Goal: Communication & Community: Ask a question

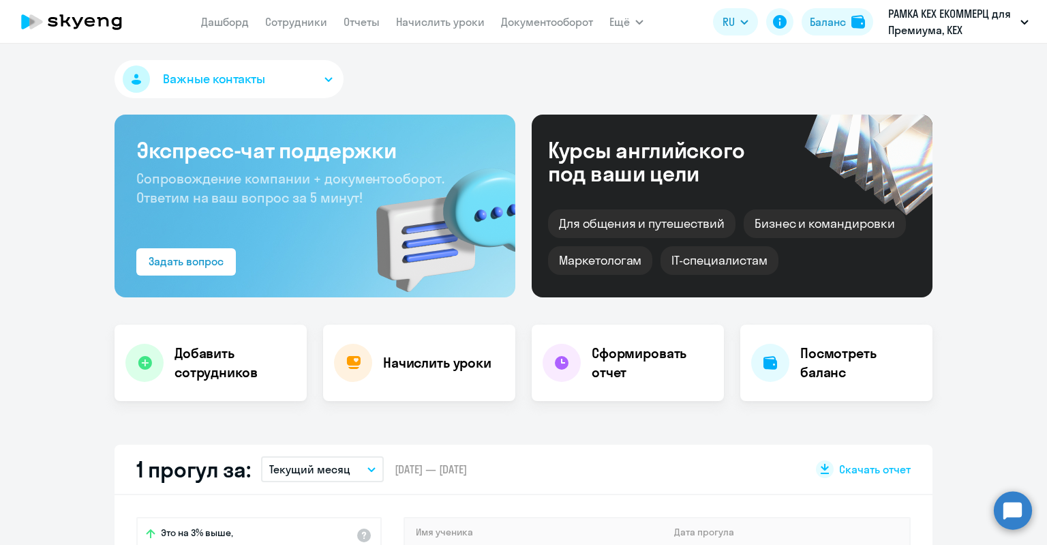
select select "30"
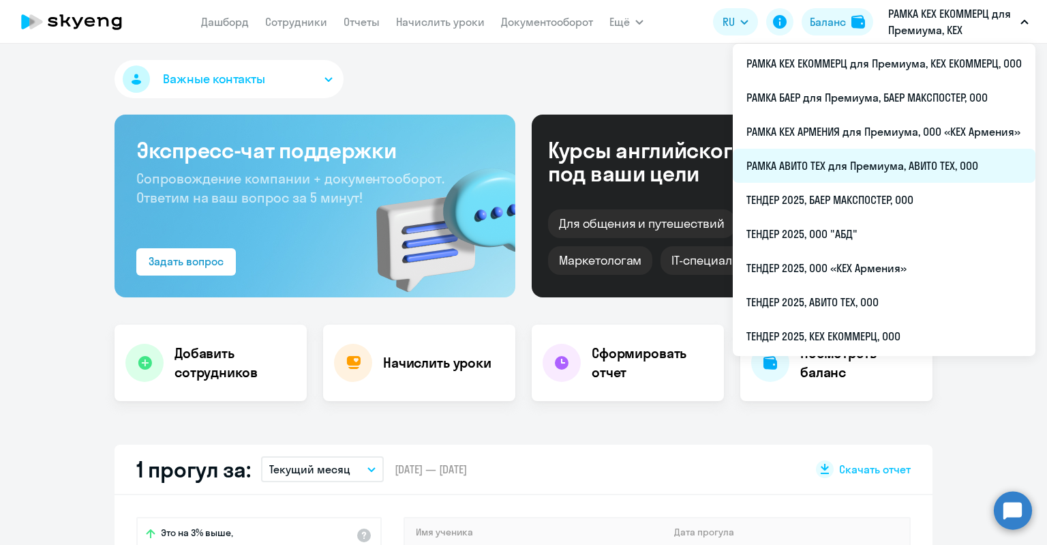
click at [910, 169] on li "РАМКА АВИТО ТЕХ для Премиума, АВИТО ТЕХ, ООО" at bounding box center [884, 166] width 303 height 34
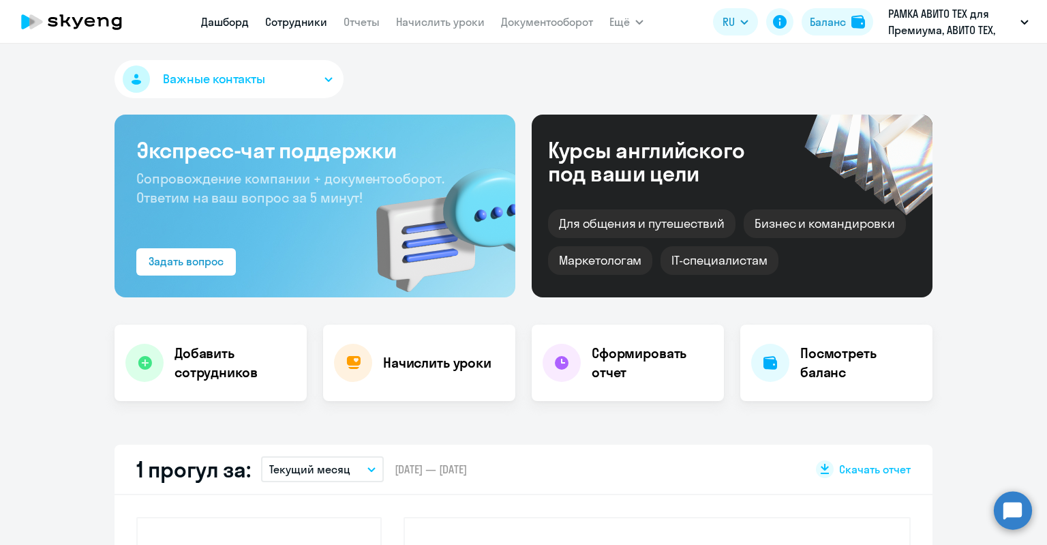
click at [297, 20] on link "Сотрудники" at bounding box center [296, 22] width 62 height 14
select select "30"
click at [296, 24] on link "Сотрудники" at bounding box center [296, 22] width 62 height 14
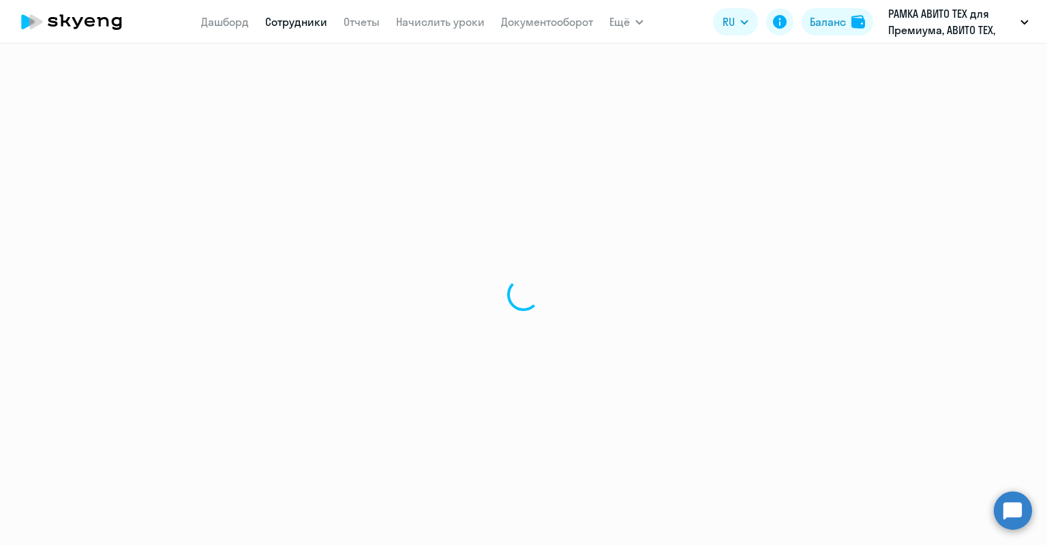
select select "30"
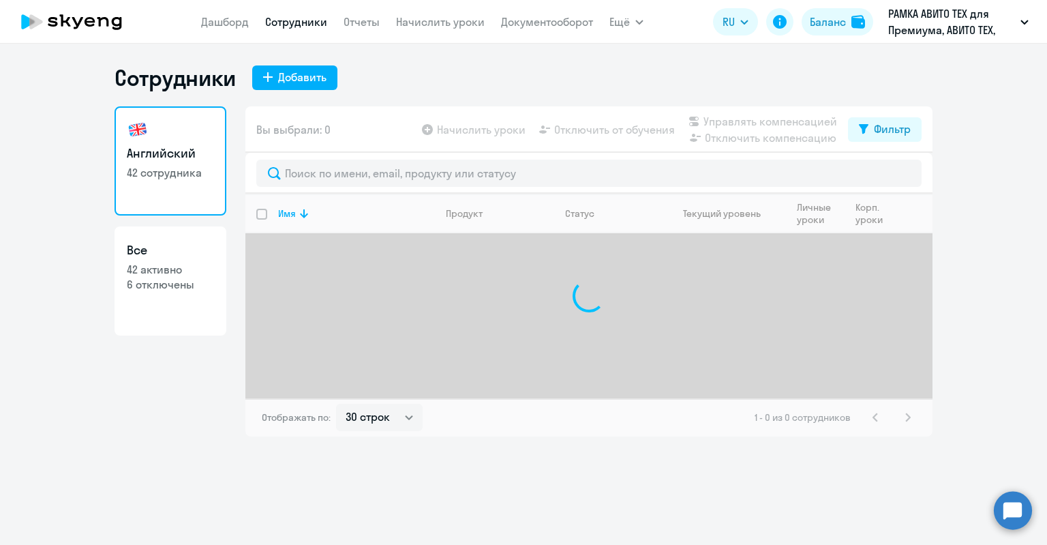
click at [202, 251] on h3 "Все" at bounding box center [170, 250] width 87 height 18
select select "30"
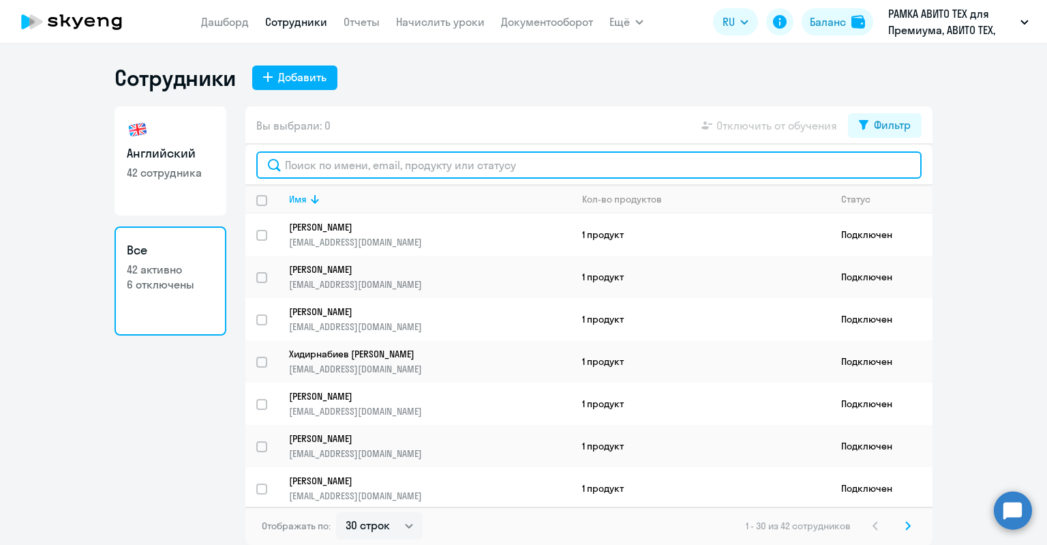
click at [304, 164] on input "text" at bounding box center [589, 164] width 666 height 27
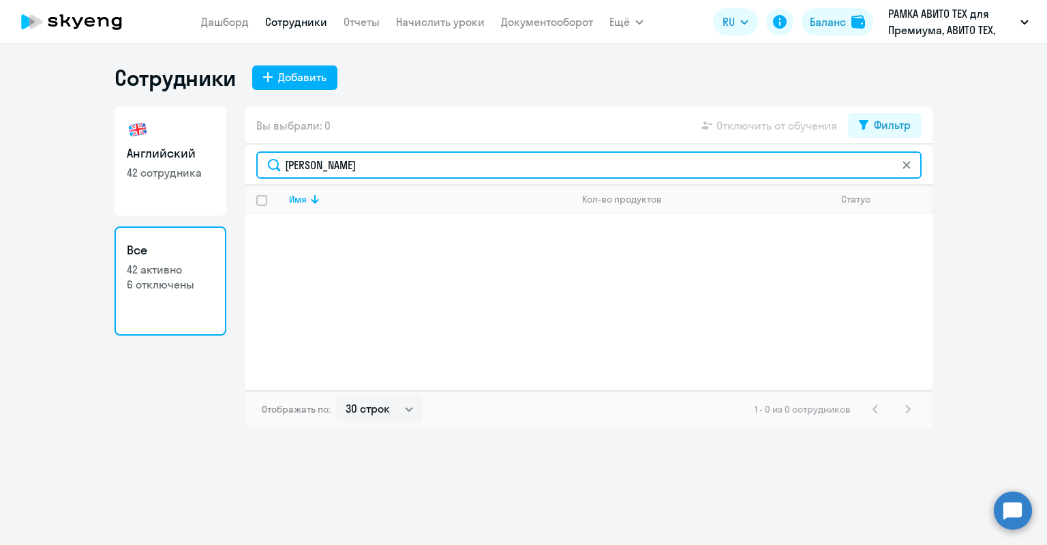
type input "М"
type input "[PERSON_NAME]"
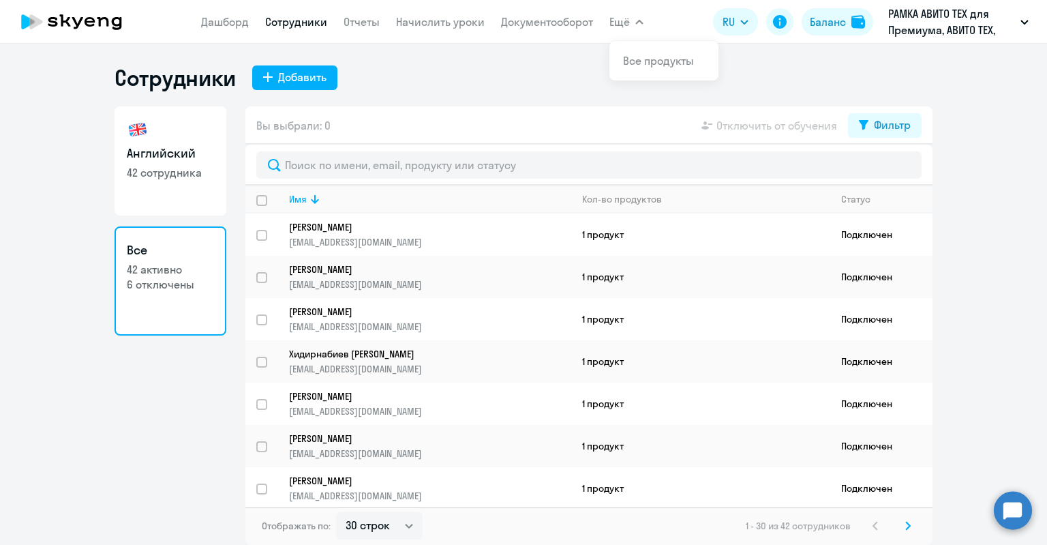
click at [981, 438] on ng-component "Сотрудники Добавить Английский 42 сотрудника Все 42 активно 6 отключены Вы выбр…" at bounding box center [523, 304] width 1047 height 481
click at [1016, 499] on circle at bounding box center [1013, 510] width 38 height 38
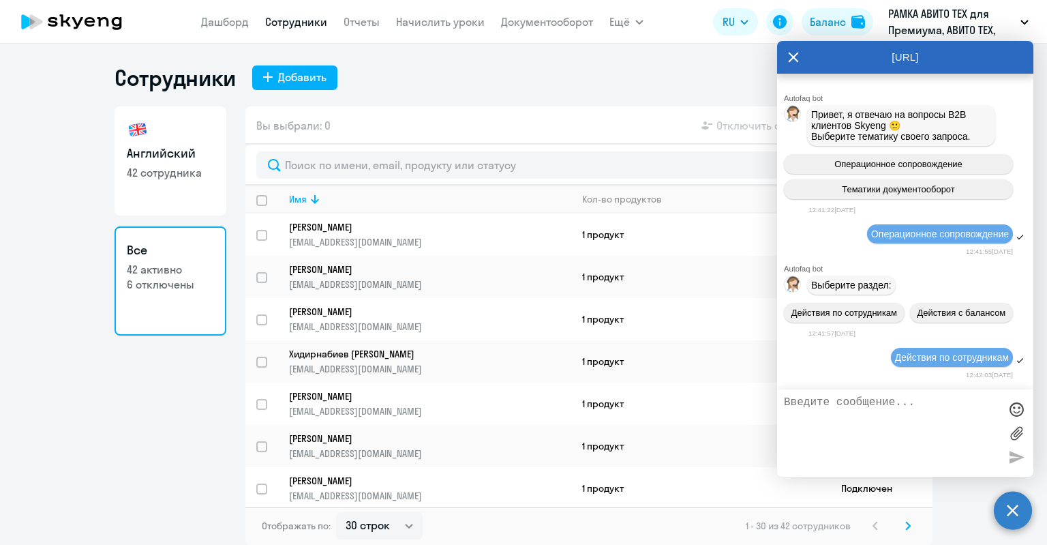
scroll to position [34345, 0]
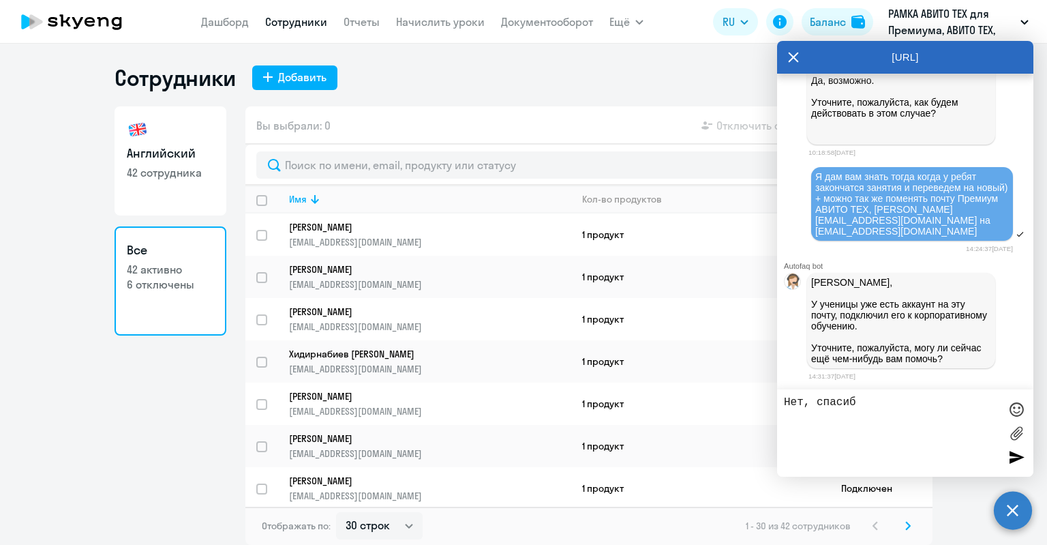
type textarea "Нет, спасибо"
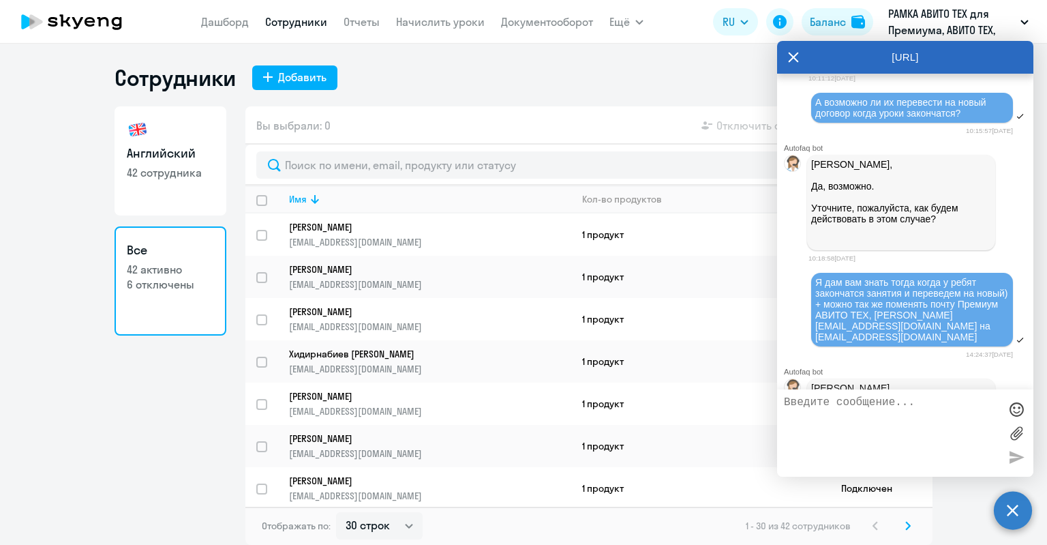
scroll to position [32068, 0]
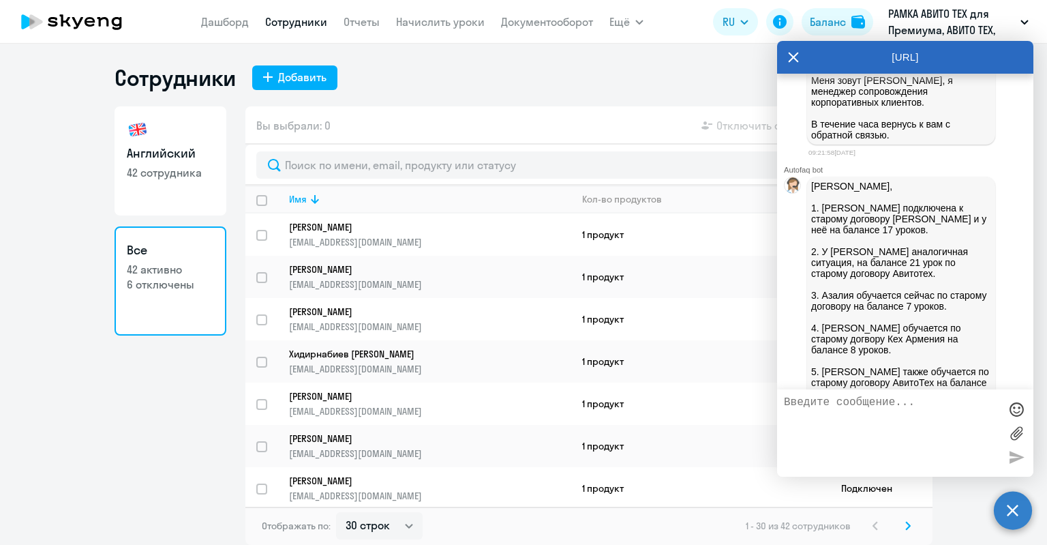
click at [644, 85] on div "Сотрудники Добавить" at bounding box center [524, 77] width 818 height 27
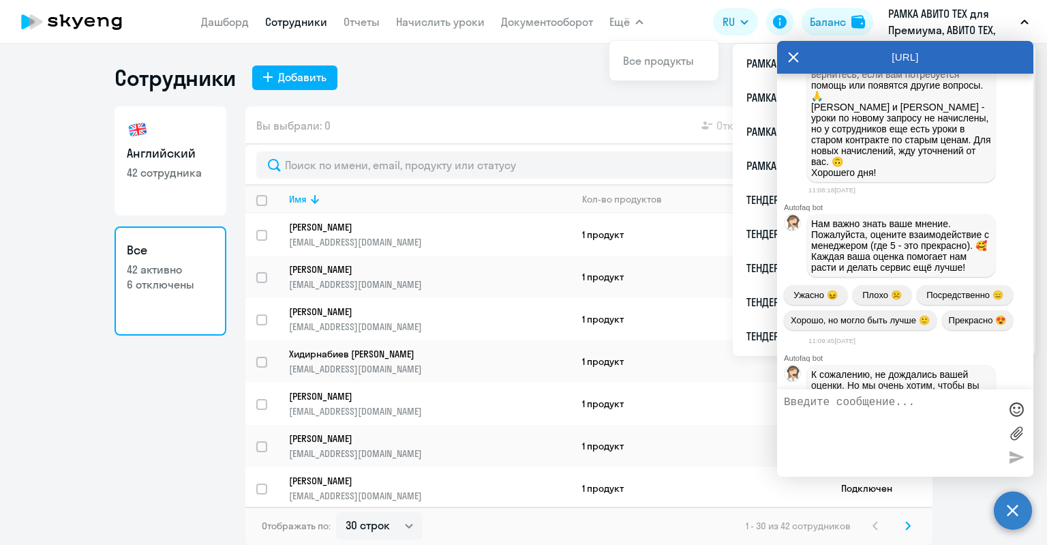
scroll to position [24635, 0]
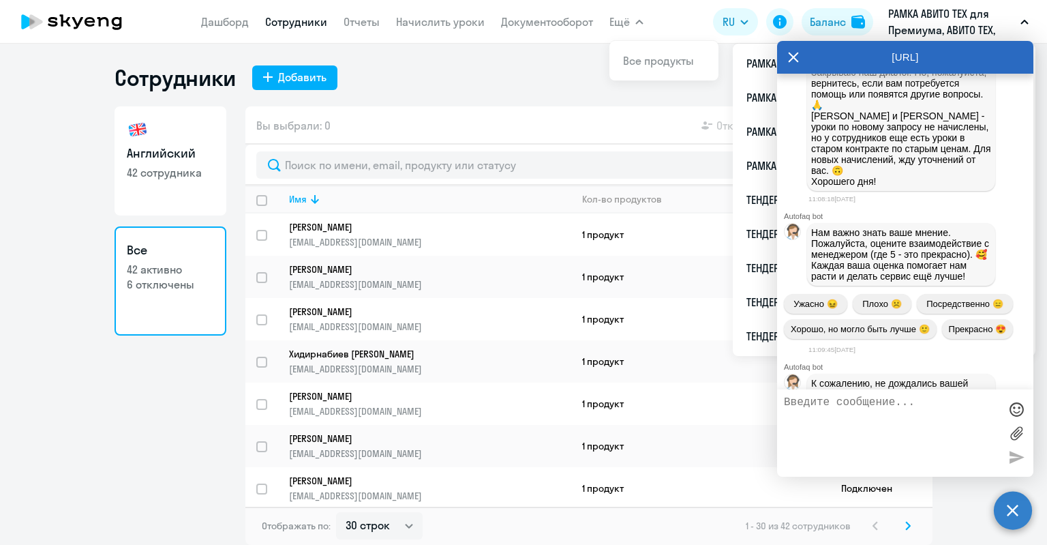
drag, startPoint x: 919, startPoint y: 236, endPoint x: 980, endPoint y: 267, distance: 68.9
copy span "английский премиум 15 занятий: [PERSON_NAME], [EMAIL_ADDRESS][DOMAIN_NAME] 7916…"
click at [887, 400] on textarea at bounding box center [891, 433] width 215 height 74
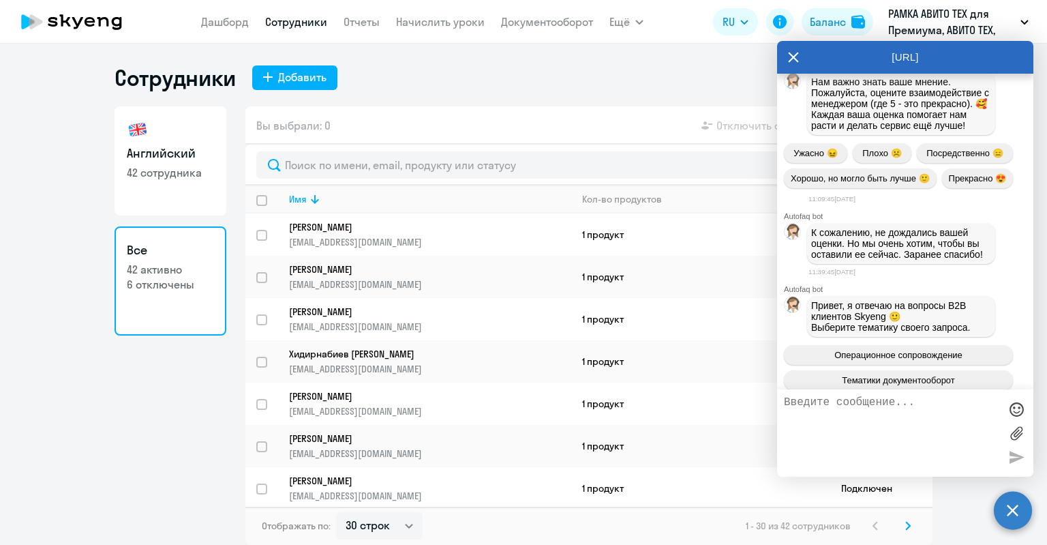
scroll to position [24567, 0]
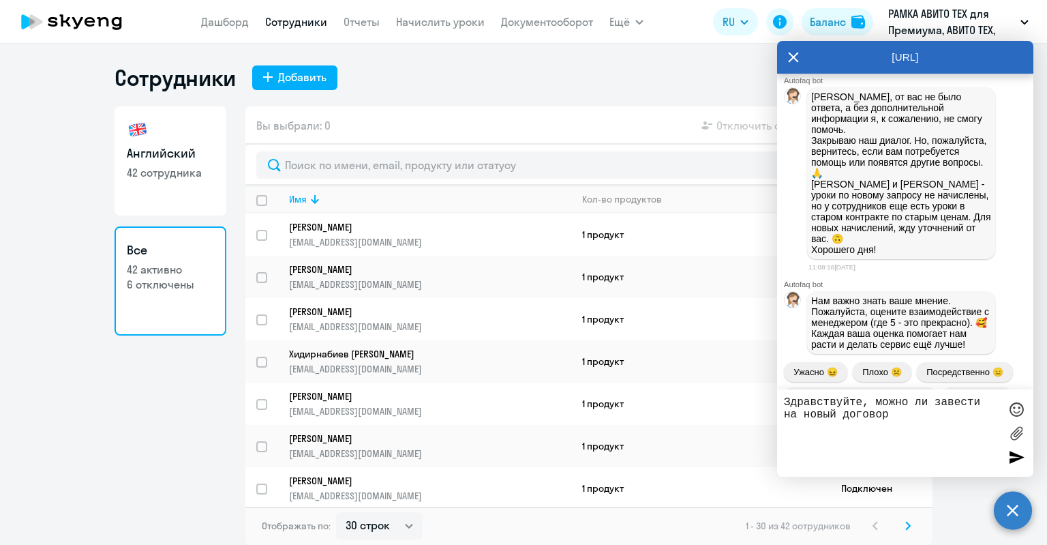
paste textarea "английский премиум 15 занятий: [PERSON_NAME], [EMAIL_ADDRESS][DOMAIN_NAME] 7916…"
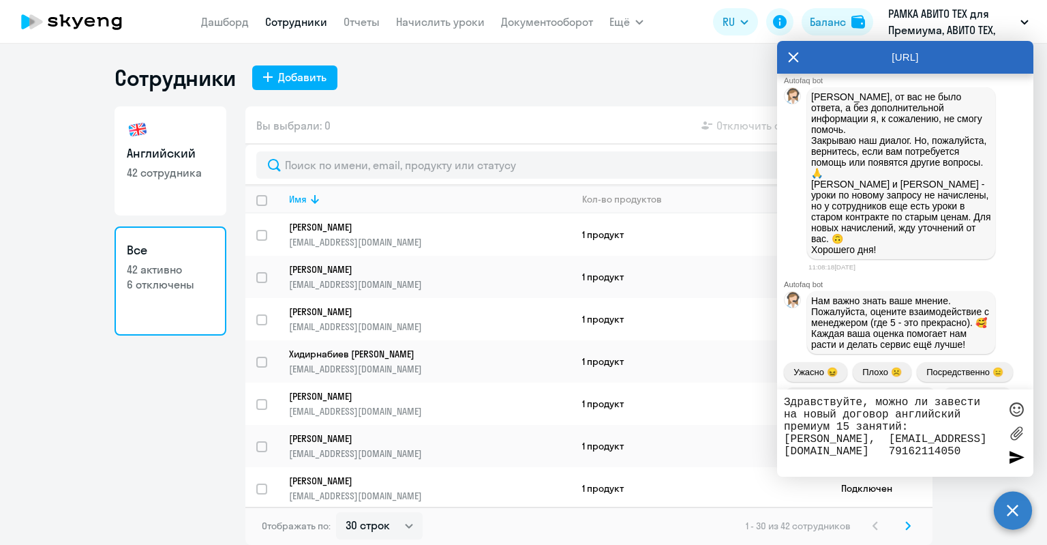
click at [889, 414] on textarea "Здравствуйте, можно ли завести на новый договор английский премиум 15 занятий: …" at bounding box center [891, 433] width 215 height 74
click at [834, 430] on textarea "Здравствуйте, можно ли завести на новый договор: английский премиум 15 занятий:…" at bounding box center [891, 433] width 215 height 74
drag, startPoint x: 854, startPoint y: 152, endPoint x: 906, endPoint y: 185, distance: 61.7
copy span "[PERSON_NAME], 79990708382, [EMAIL_ADDRESS][DOMAIN_NAME] И начислить ему 17 зан…"
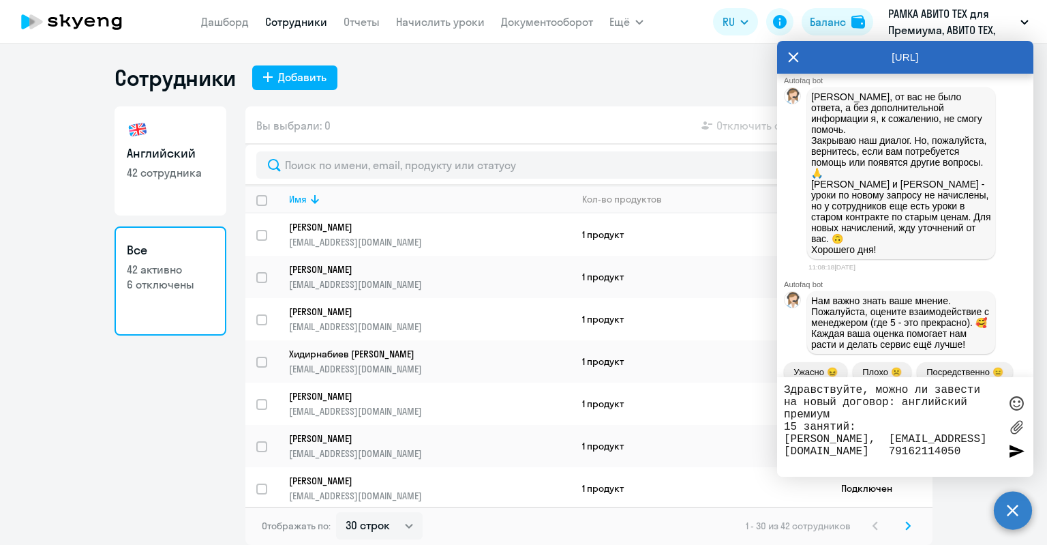
click at [782, 430] on div "Здравствуйте, можно ли завести на новый договор: английский премиум 15 занятий:…" at bounding box center [905, 427] width 256 height 100
click at [787, 427] on textarea "Здравствуйте, можно ли завести на новый договор: английский премиум 15 занятий:…" at bounding box center [891, 427] width 215 height 86
click at [865, 467] on textarea "Здравствуйте, можно ли завести на новый договор: английский премиум 1)15 заняти…" at bounding box center [891, 427] width 215 height 86
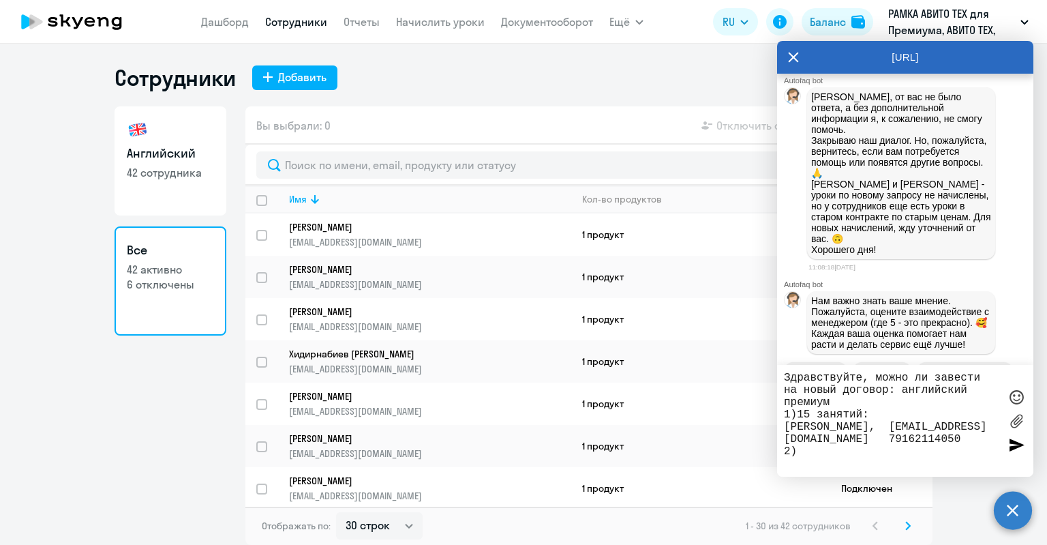
paste textarea "[PERSON_NAME], 79990708382, [EMAIL_ADDRESS][DOMAIN_NAME] И начислить ему 17 зан…"
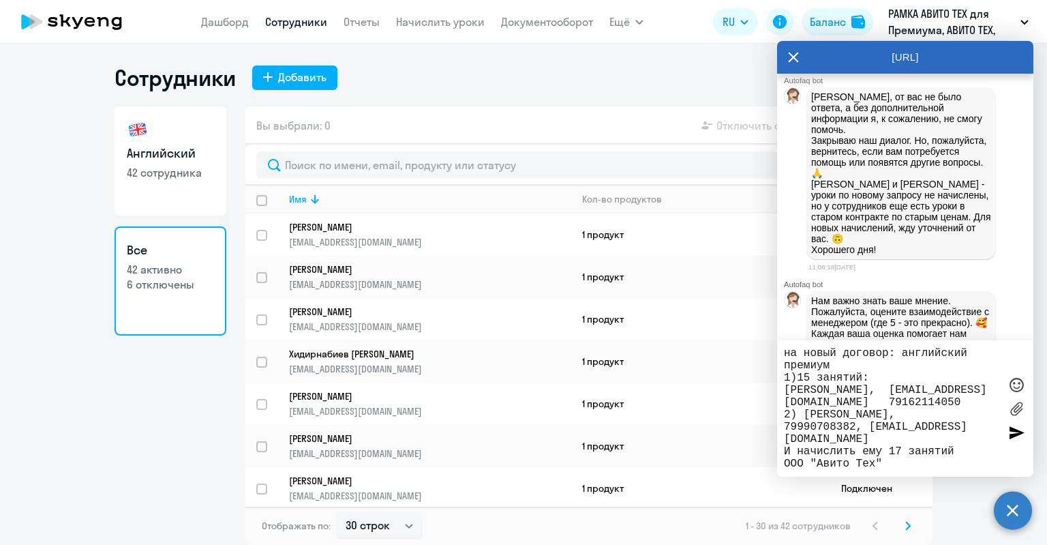
type textarea "Здравствуйте, можно ли завести на новый договор: английский премиум 1)15 заняти…"
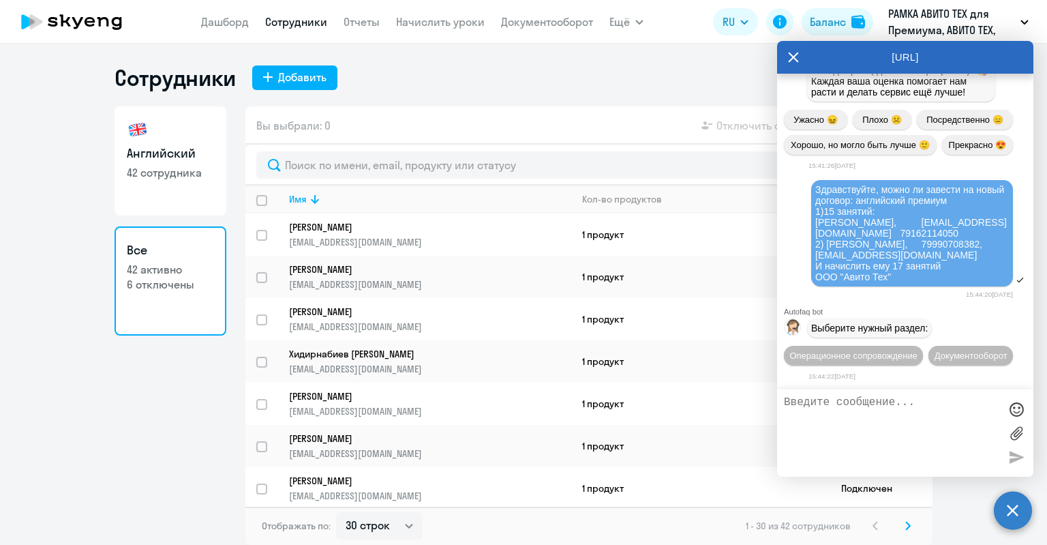
scroll to position [34968, 0]
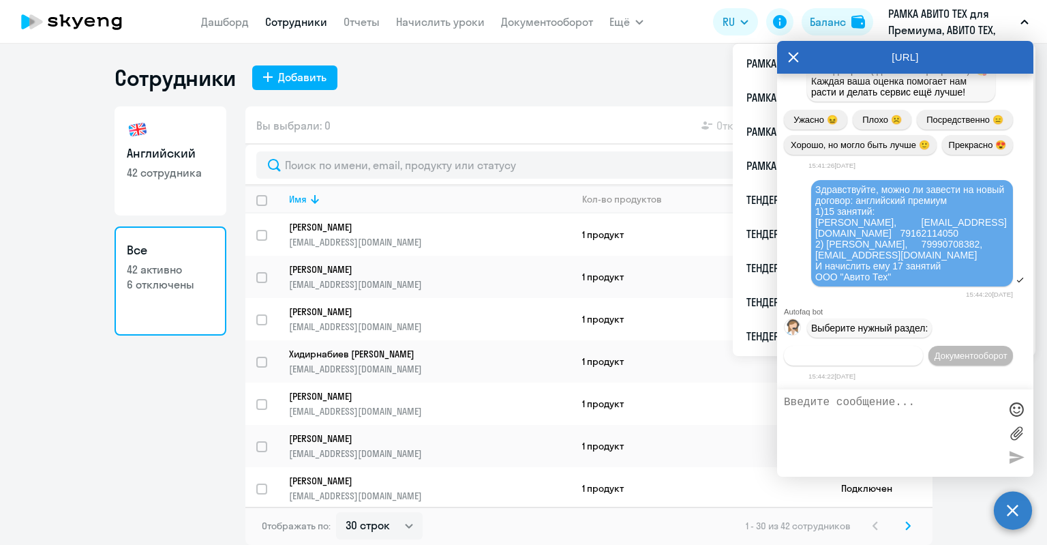
click at [879, 351] on span "Операционное сопровождение" at bounding box center [854, 356] width 128 height 10
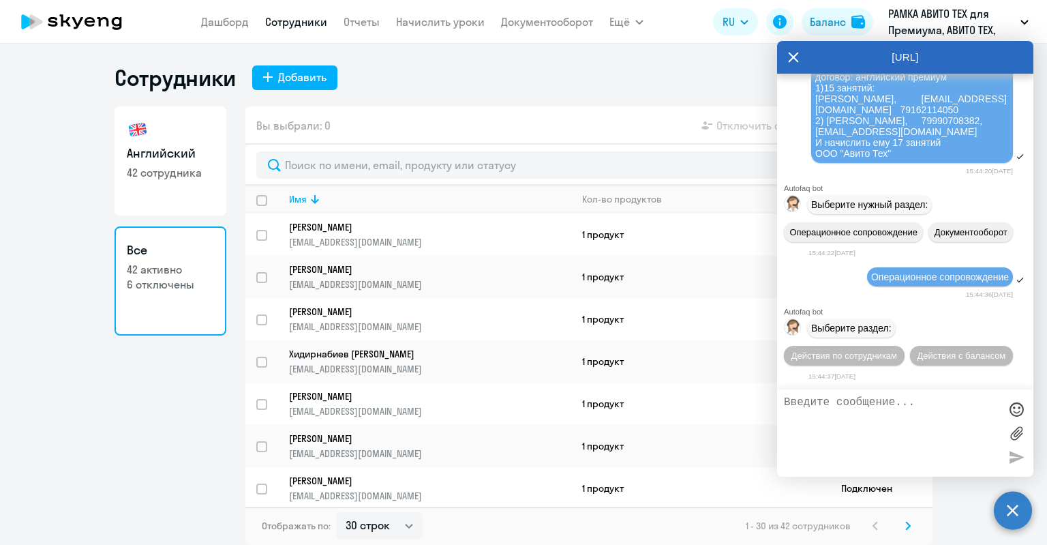
scroll to position [35092, 0]
click at [869, 359] on span "Действия по сотрудникам" at bounding box center [845, 356] width 106 height 10
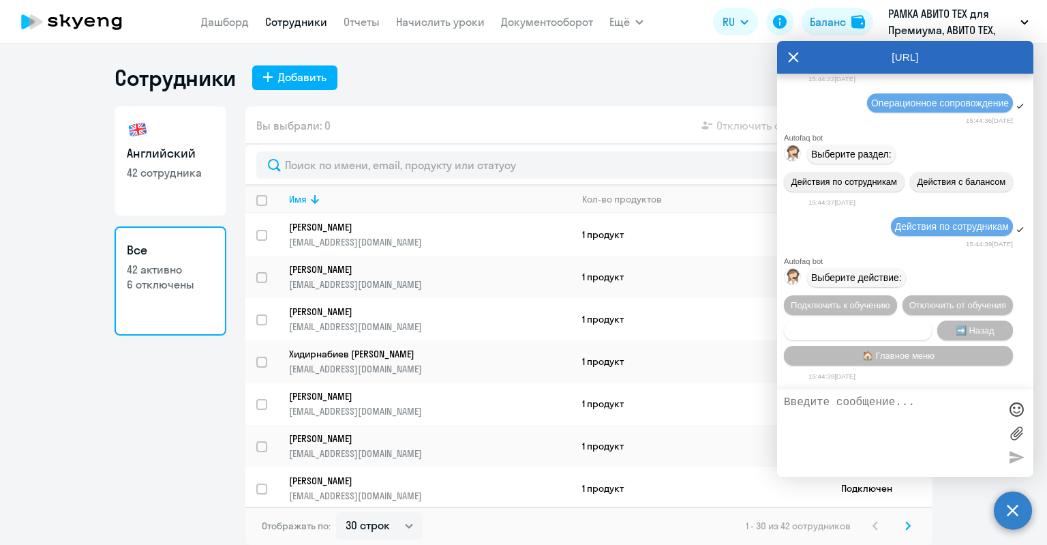
scroll to position [35293, 0]
click at [867, 333] on button "Сотруднику нужна помощь" at bounding box center [858, 331] width 148 height 20
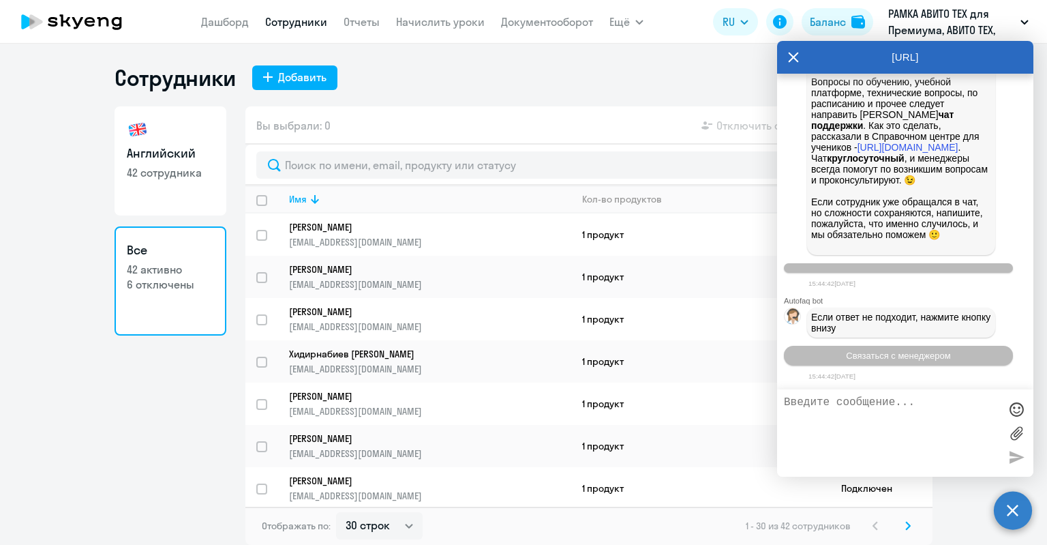
scroll to position [35765, 0]
click at [876, 358] on span "Связаться с менеджером" at bounding box center [898, 356] width 104 height 10
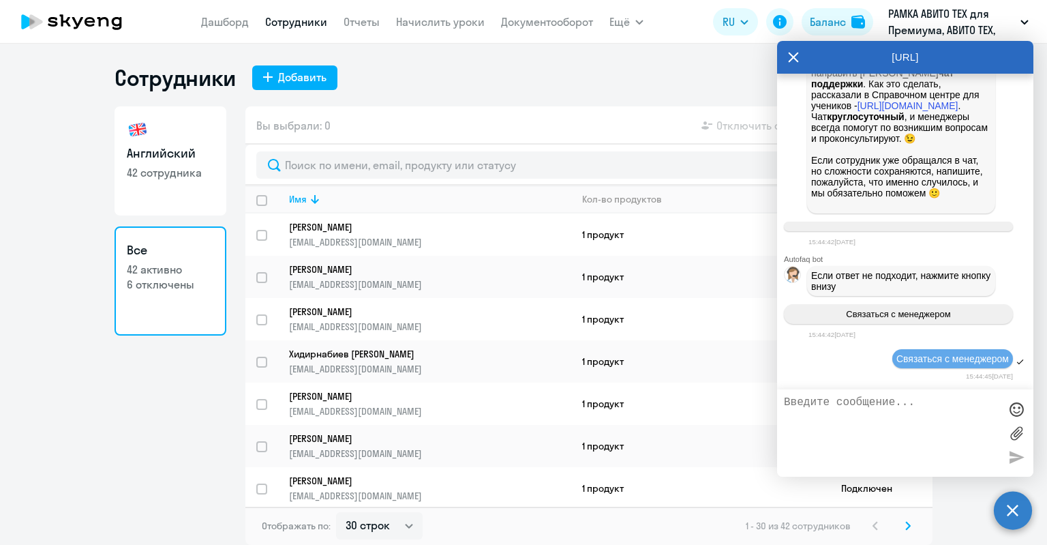
scroll to position [35807, 0]
click at [794, 57] on icon at bounding box center [794, 57] width 10 height 10
